Goal: Consume media (video, audio)

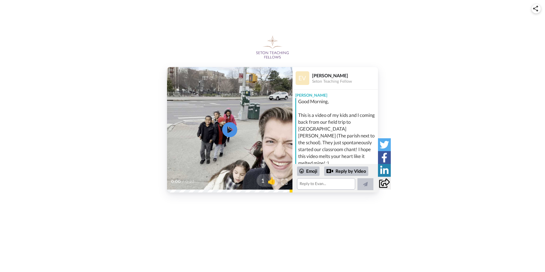
click at [230, 128] on icon "Play/Pause" at bounding box center [229, 129] width 15 height 27
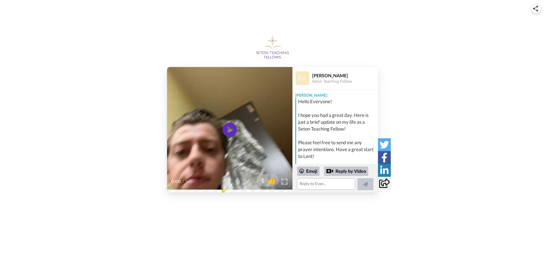
click at [234, 149] on video at bounding box center [229, 129] width 125 height 125
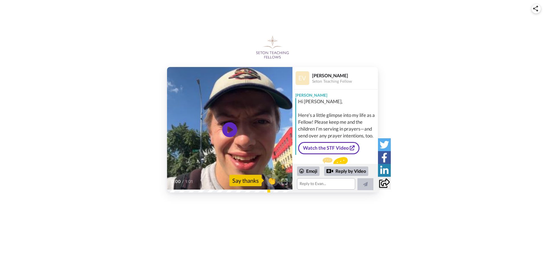
click at [229, 129] on icon "Play/Pause" at bounding box center [229, 129] width 15 height 27
